Goal: Information Seeking & Learning: Learn about a topic

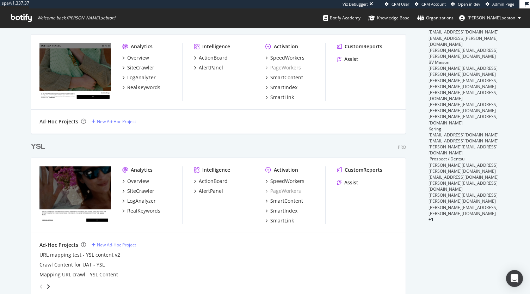
scroll to position [336, 0]
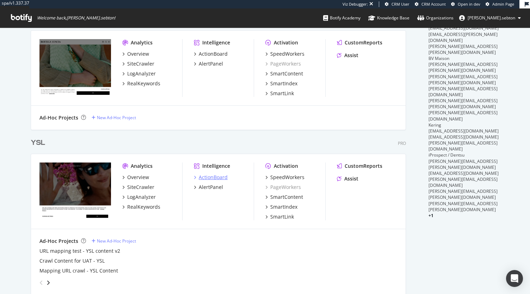
click at [213, 178] on div "ActionBoard" at bounding box center [213, 177] width 29 height 7
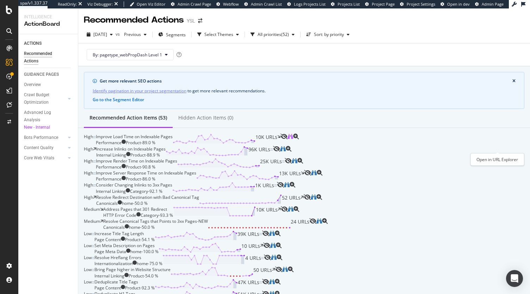
click at [293, 139] on icon "binoculars" at bounding box center [291, 137] width 6 height 6
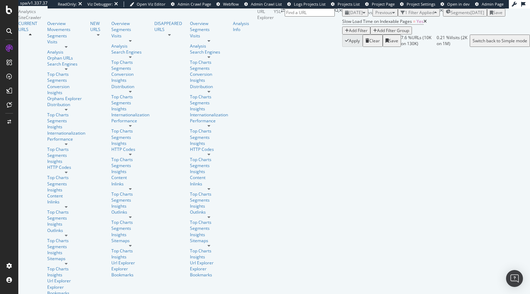
click at [349, 33] on div "Add Filter" at bounding box center [358, 30] width 19 height 6
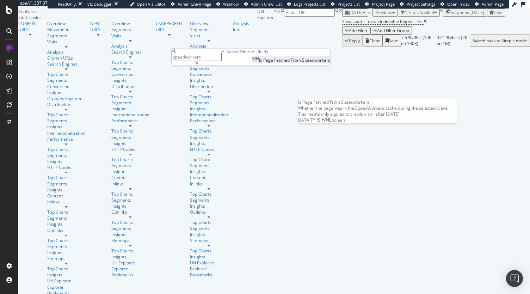
type input "speedworkers"
click at [252, 63] on div "Is Page Fetched From Speedworkers" at bounding box center [291, 60] width 79 height 6
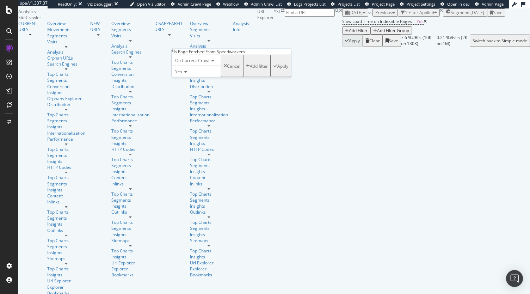
click at [277, 69] on div "Apply" at bounding box center [282, 66] width 11 height 6
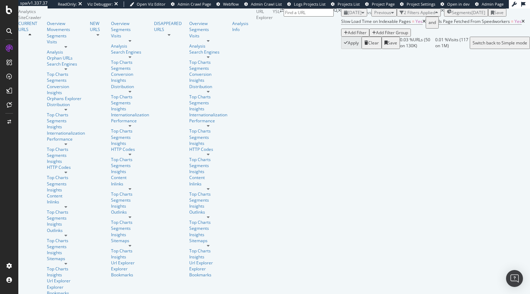
drag, startPoint x: 270, startPoint y: 56, endPoint x: 232, endPoint y: 55, distance: 37.7
click at [521, 24] on icon at bounding box center [522, 21] width 3 height 4
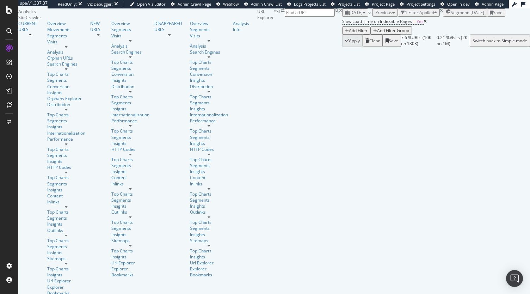
click at [349, 33] on div "Add Filter" at bounding box center [358, 30] width 19 height 6
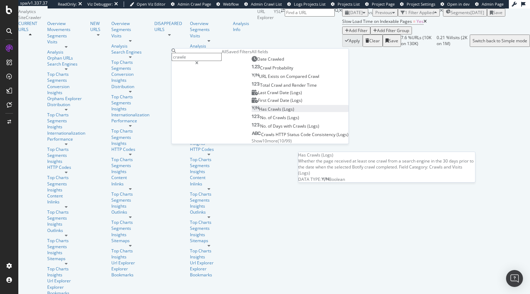
type input "crawle"
click at [282, 112] on span "(Logs)" at bounding box center [288, 109] width 12 height 6
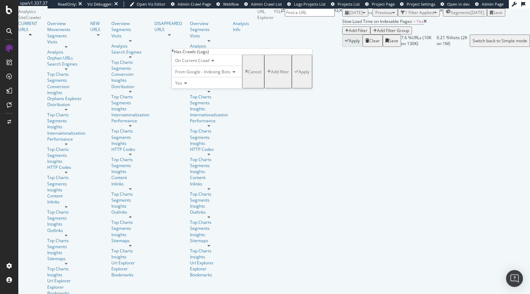
click at [298, 74] on div "Apply" at bounding box center [303, 71] width 11 height 6
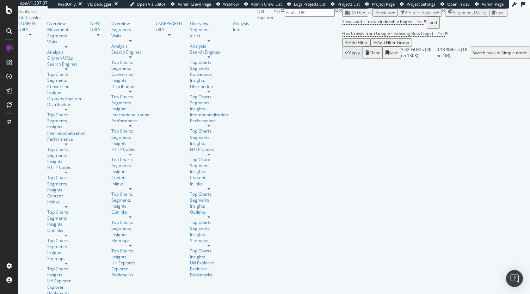
scroll to position [83, 0]
click at [342, 38] on span "Has Crawls from Google - Indexing Bots (Logs) = Yes" at bounding box center [395, 34] width 106 height 10
click at [342, 36] on span "Has Crawls from Google - Indexing Bots (Logs)" at bounding box center [387, 33] width 91 height 6
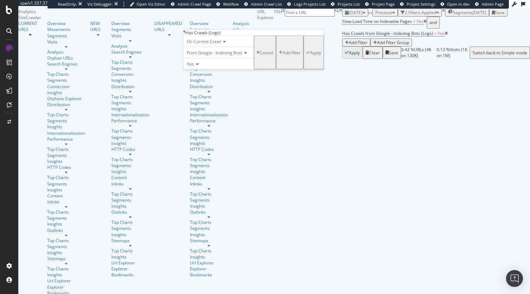
click at [217, 44] on span "On Current Crawl" at bounding box center [204, 41] width 34 height 6
click at [226, 44] on icon at bounding box center [223, 41] width 5 height 4
click at [217, 56] on span "From Google - Indexing Bots" at bounding box center [214, 53] width 55 height 6
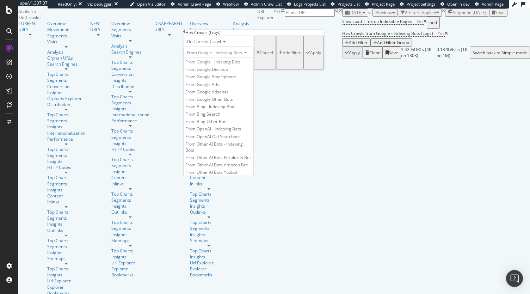
click at [217, 56] on span "From Google - Indexing Bots" at bounding box center [214, 53] width 55 height 6
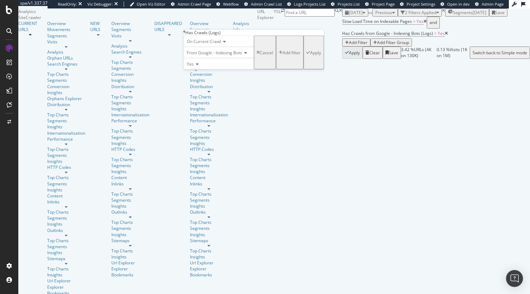
click at [195, 69] on div "Yes" at bounding box center [218, 63] width 70 height 11
click at [194, 67] on span "Yes" at bounding box center [190, 64] width 7 height 6
click at [306, 55] on div "button" at bounding box center [308, 52] width 4 height 4
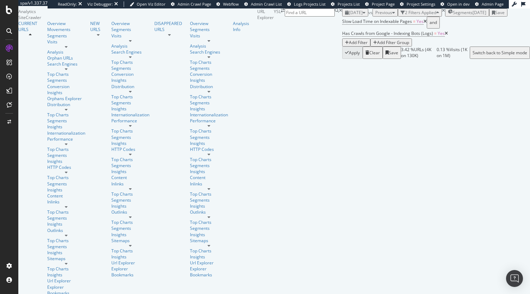
scroll to position [120, 0]
click at [349, 39] on div "Add Filter" at bounding box center [358, 42] width 19 height 6
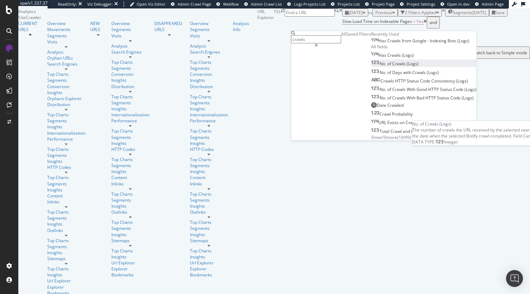
type input "crawls"
click at [407, 67] on span "(Logs)" at bounding box center [413, 64] width 12 height 6
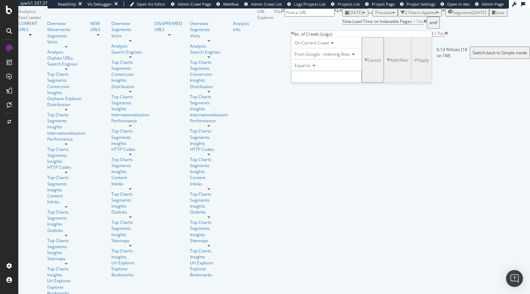
click at [314, 83] on input "number" at bounding box center [326, 77] width 70 height 12
click at [309, 71] on div "Equal to" at bounding box center [326, 65] width 70 height 11
click at [319, 107] on span "Greater than" at bounding box center [305, 104] width 25 height 6
click at [311, 83] on input "number" at bounding box center [326, 77] width 70 height 12
type input "1"
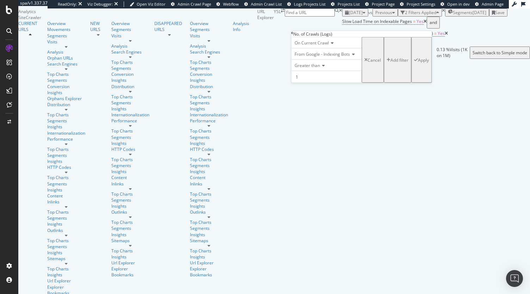
click at [418, 63] on div "Apply" at bounding box center [423, 60] width 11 height 6
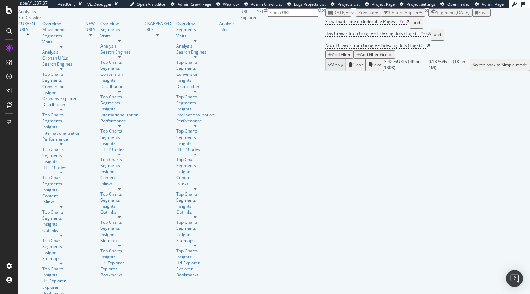
scroll to position [20, 0]
click at [428, 36] on icon at bounding box center [429, 33] width 3 height 4
